Goal: Task Accomplishment & Management: Use online tool/utility

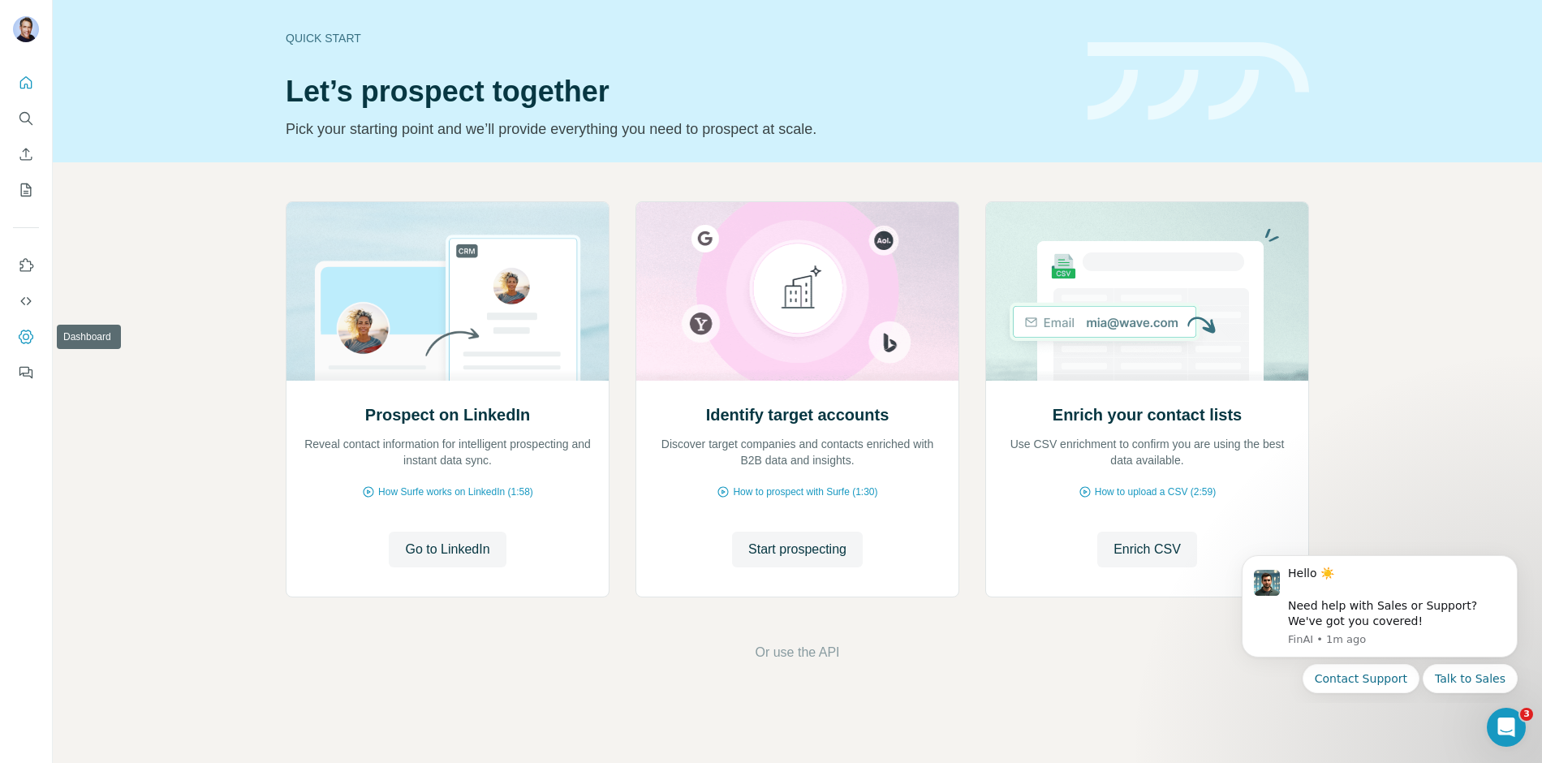
click at [28, 338] on icon "Dashboard" at bounding box center [26, 337] width 6 height 6
